Goal: Task Accomplishment & Management: Use online tool/utility

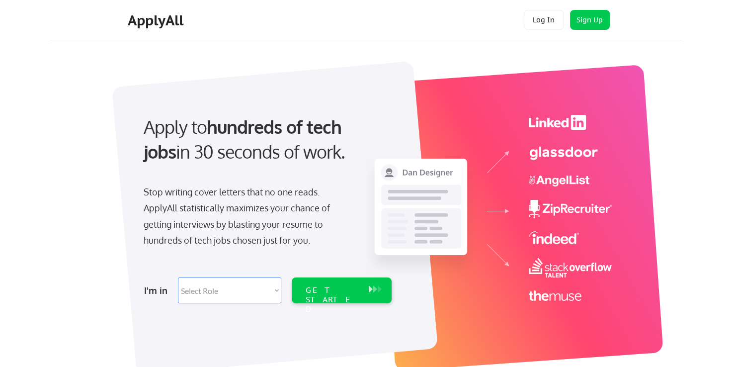
click at [261, 285] on select "Select Role Software Engineering Product Management Customer Success Sales UI/U…" at bounding box center [229, 290] width 103 height 26
select select ""technical_project_program_mgmt""
click at [178, 277] on select "Select Role Software Engineering Product Management Customer Success Sales UI/U…" at bounding box center [229, 290] width 103 height 26
select select ""technical_project_program_mgmt""
click at [237, 296] on select "Select Role Software Engineering Product Management Customer Success Sales UI/U…" at bounding box center [229, 290] width 103 height 26
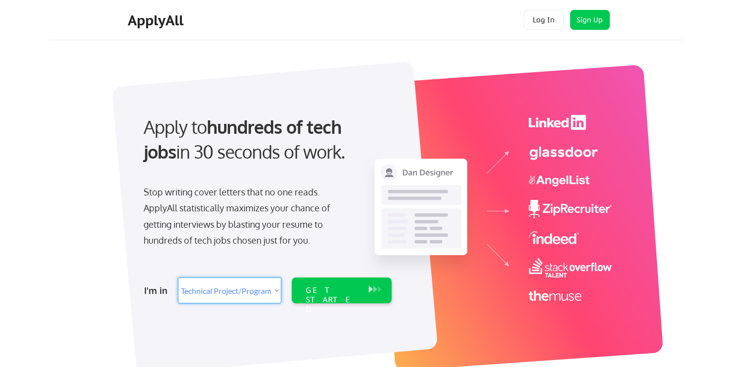
select select ""it_security""
click at [178, 277] on select "Select Role Software Engineering Product Management Customer Success Sales UI/U…" at bounding box center [229, 290] width 103 height 26
select select ""it_security""
click at [322, 293] on div "GET STARTED" at bounding box center [332, 299] width 53 height 29
